Goal: Task Accomplishment & Management: Manage account settings

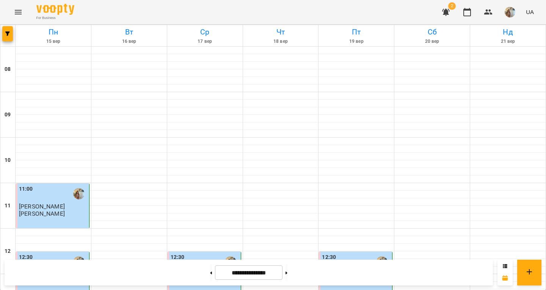
scroll to position [382, 0]
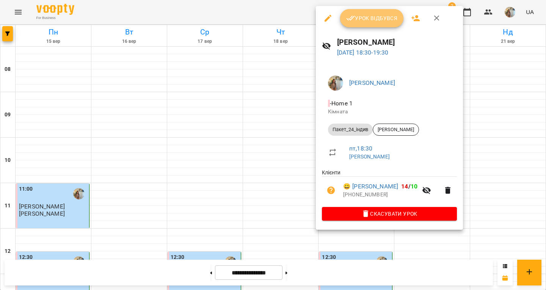
click at [377, 19] on span "Урок відбувся" at bounding box center [372, 18] width 52 height 9
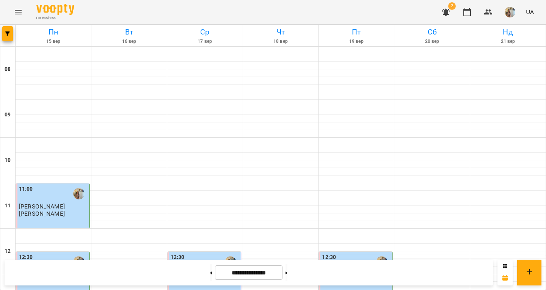
scroll to position [252, 0]
